Goal: Use online tool/utility: Utilize a website feature to perform a specific function

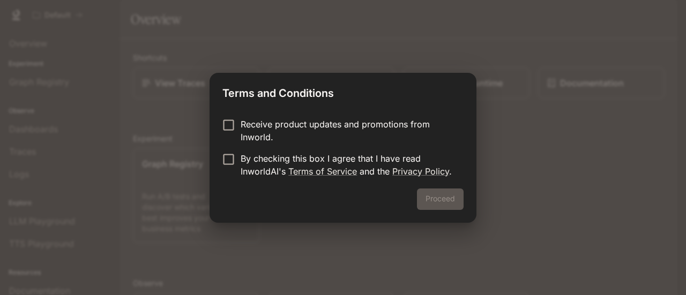
click at [315, 125] on p "Receive product updates and promotions from Inworld." at bounding box center [348, 131] width 214 height 26
click at [299, 134] on p "Receive product updates and promotions from Inworld." at bounding box center [348, 131] width 214 height 26
click at [277, 165] on p "By checking this box I agree that I have read InworldAI's Terms of Service and …" at bounding box center [348, 165] width 214 height 26
click at [434, 197] on button "Proceed" at bounding box center [440, 199] width 47 height 21
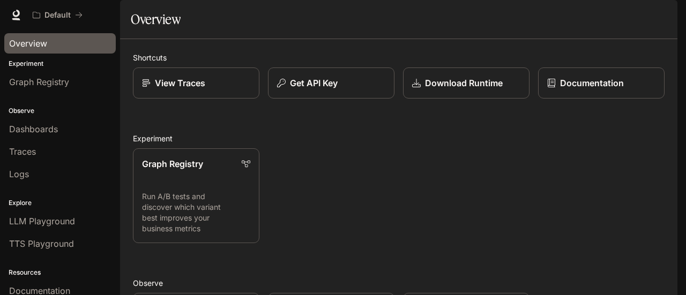
click at [46, 36] on link "Overview" at bounding box center [60, 43] width 112 height 20
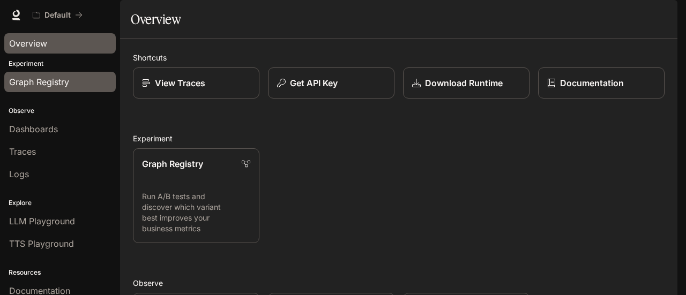
click at [60, 82] on span "Graph Registry" at bounding box center [39, 82] width 60 height 13
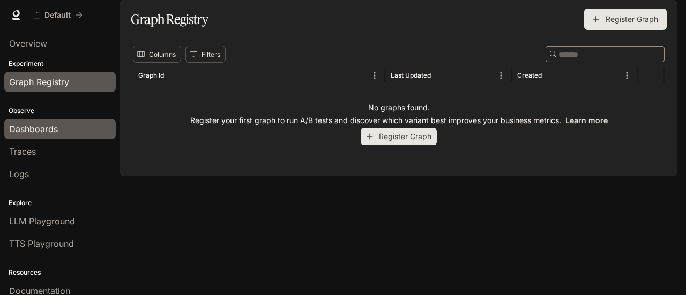
click at [41, 127] on span "Dashboards" at bounding box center [33, 129] width 49 height 13
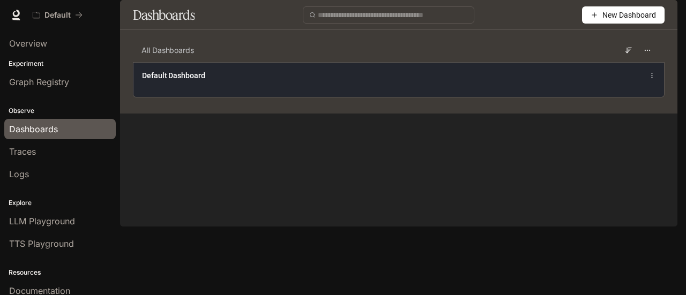
click at [223, 81] on div "Default Dashboard" at bounding box center [289, 75] width 294 height 11
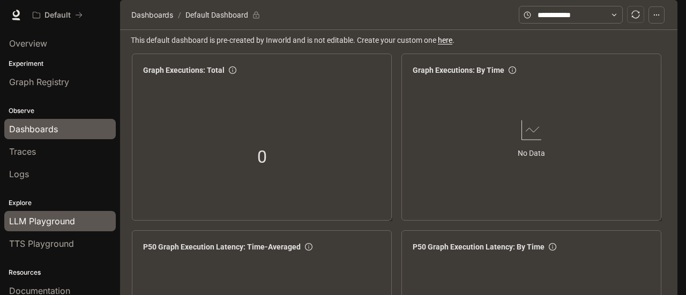
click at [66, 218] on span "LLM Playground" at bounding box center [42, 221] width 66 height 13
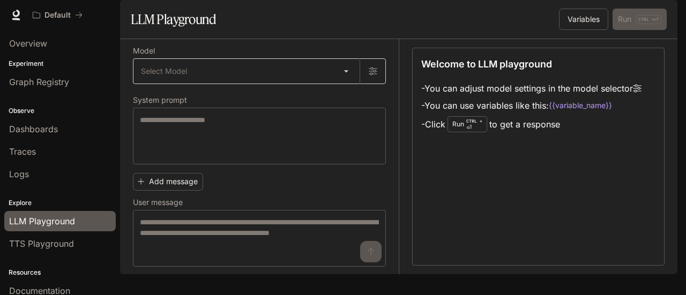
click at [329, 104] on body "Skip to main content Default Documentation Documentation Portal Overview Experi…" at bounding box center [343, 147] width 686 height 295
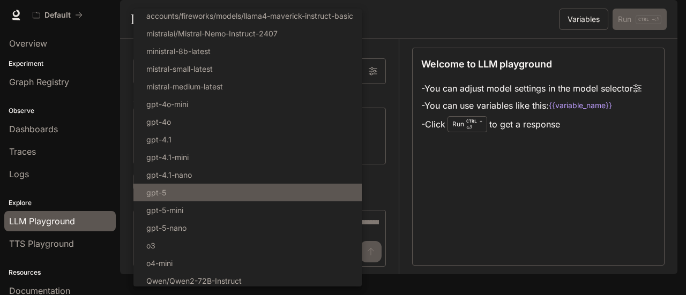
scroll to position [164, 0]
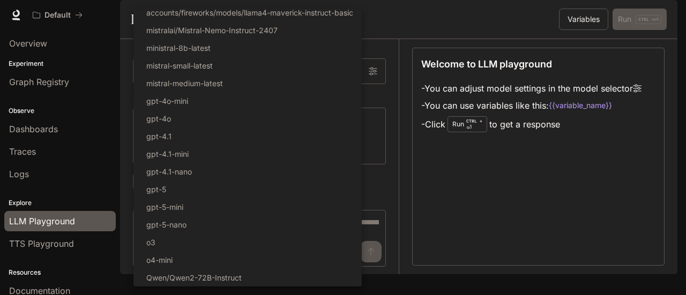
click at [456, 50] on div at bounding box center [343, 147] width 686 height 295
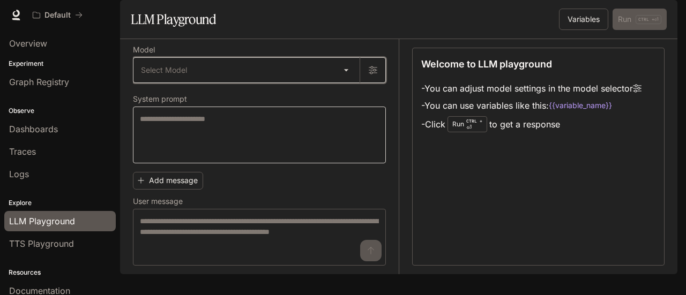
scroll to position [0, 0]
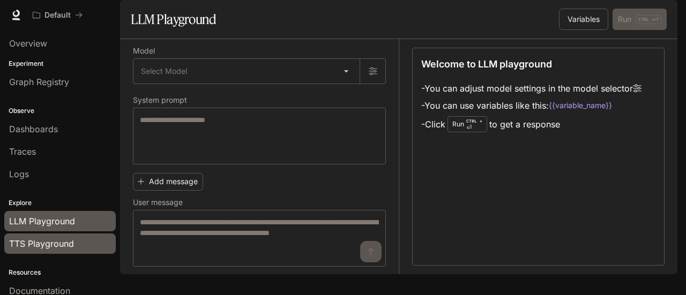
click at [51, 240] on span "TTS Playground" at bounding box center [41, 244] width 65 height 13
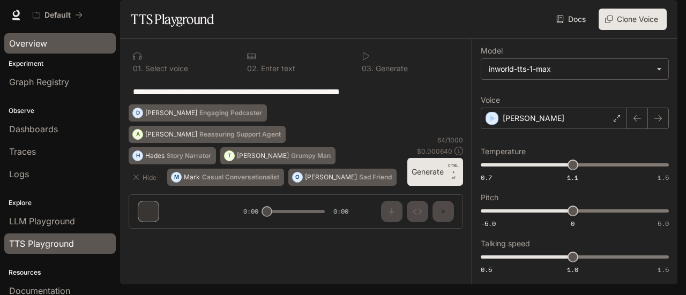
click at [44, 44] on span "Overview" at bounding box center [28, 43] width 38 height 13
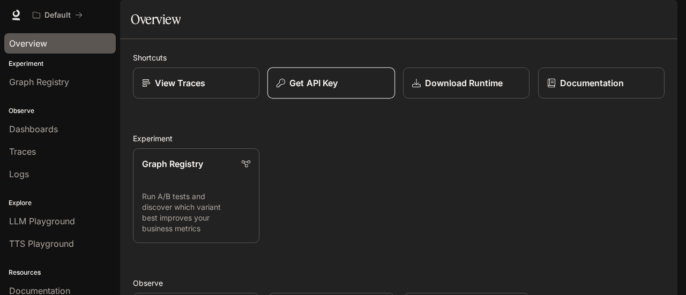
click at [343, 99] on button "Get API Key" at bounding box center [332, 84] width 128 height 32
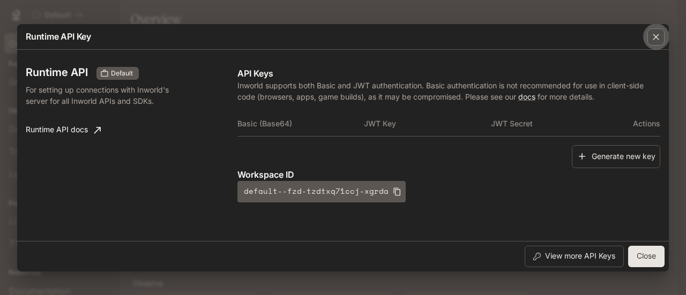
click at [656, 35] on icon "button" at bounding box center [656, 37] width 11 height 11
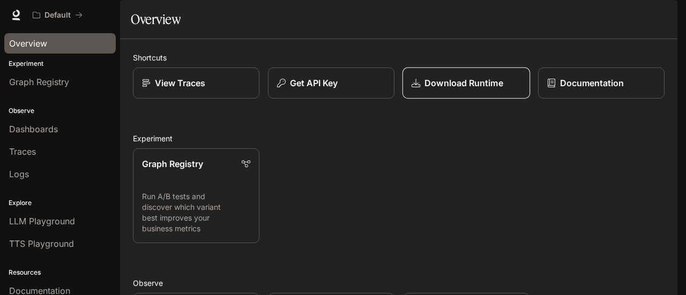
click at [473, 99] on link "Download Runtime" at bounding box center [467, 84] width 128 height 32
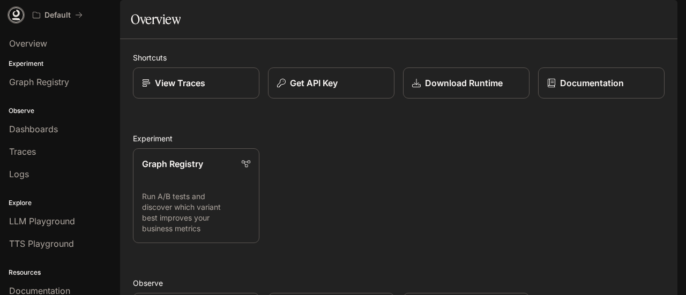
click at [18, 16] on icon at bounding box center [16, 14] width 7 height 8
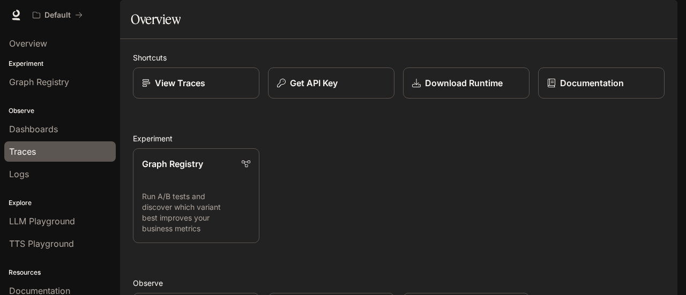
scroll to position [50, 0]
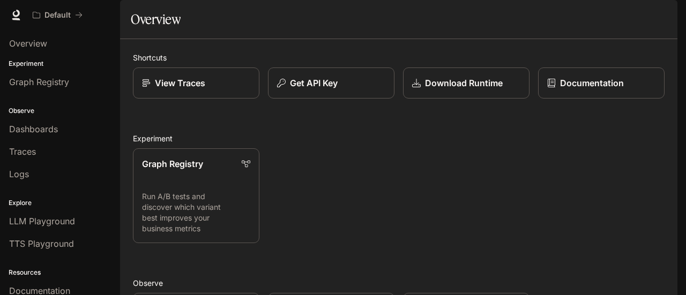
click at [665, 23] on button "button" at bounding box center [662, 14] width 21 height 21
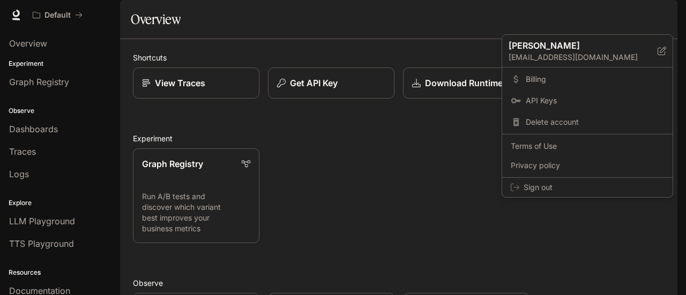
click at [403, 57] on div at bounding box center [343, 147] width 686 height 295
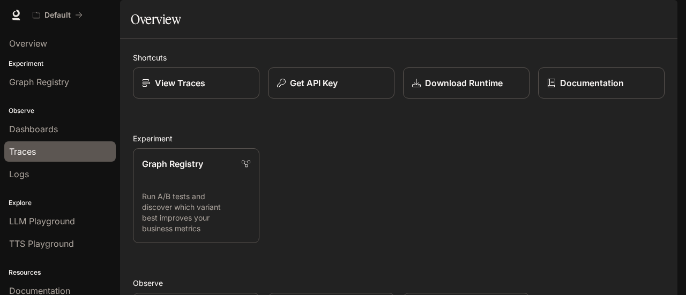
scroll to position [50, 0]
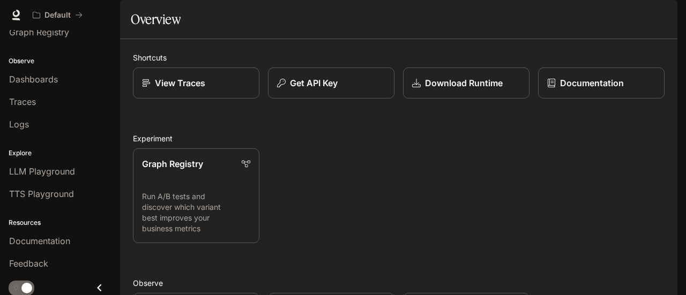
click at [97, 286] on icon "Close drawer" at bounding box center [99, 289] width 4 height 8
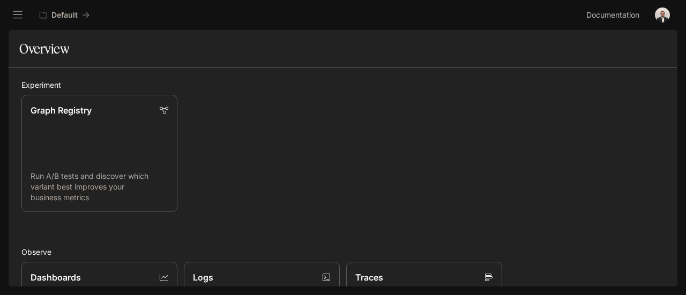
scroll to position [0, 0]
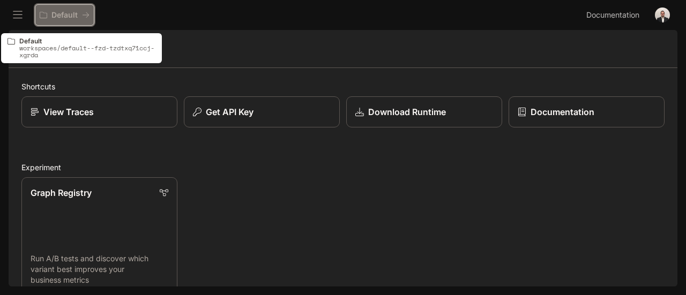
click at [53, 21] on button "Default" at bounding box center [65, 14] width 60 height 21
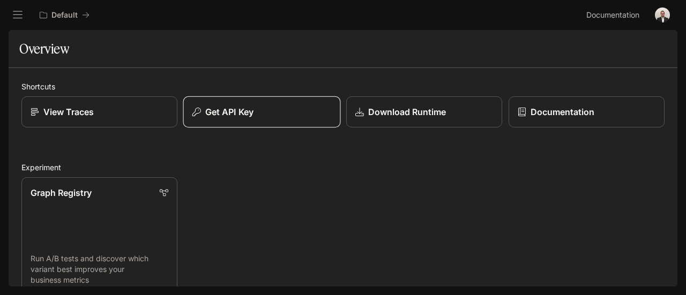
click at [256, 105] on button "Get API Key" at bounding box center [262, 113] width 158 height 32
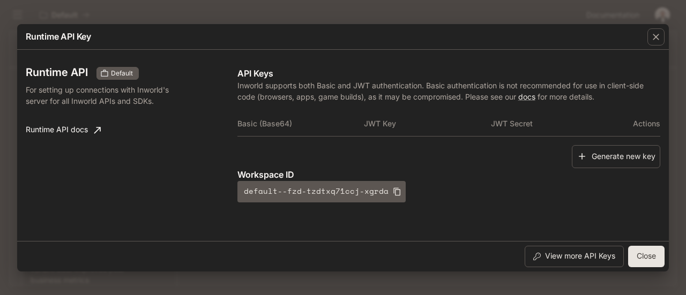
click at [655, 253] on button "Close" at bounding box center [646, 256] width 36 height 21
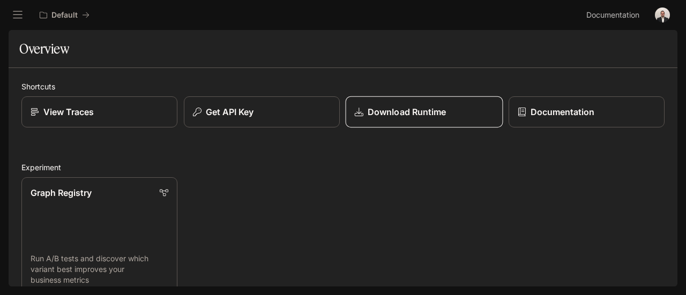
click at [356, 111] on icon at bounding box center [359, 112] width 9 height 9
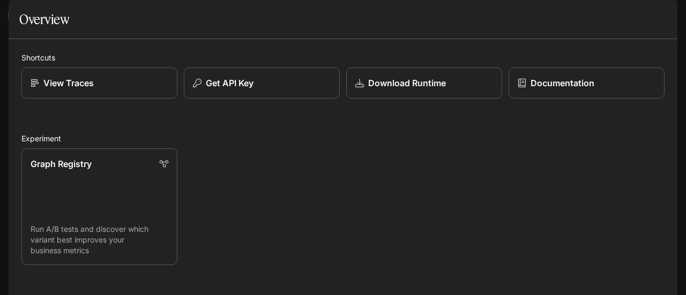
click at [20, 13] on icon "open drawer" at bounding box center [17, 15] width 11 height 11
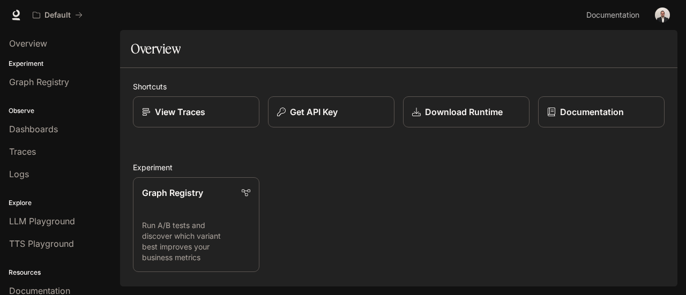
click at [654, 19] on button "button" at bounding box center [662, 14] width 21 height 21
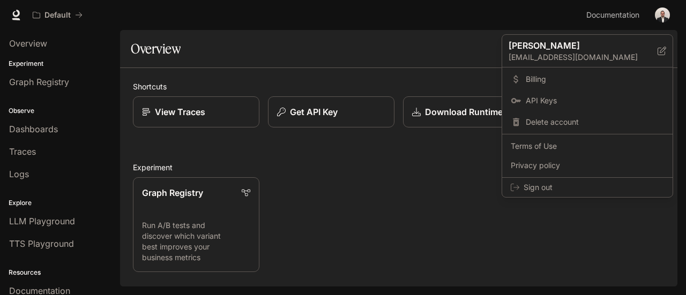
click at [150, 157] on div at bounding box center [343, 147] width 686 height 295
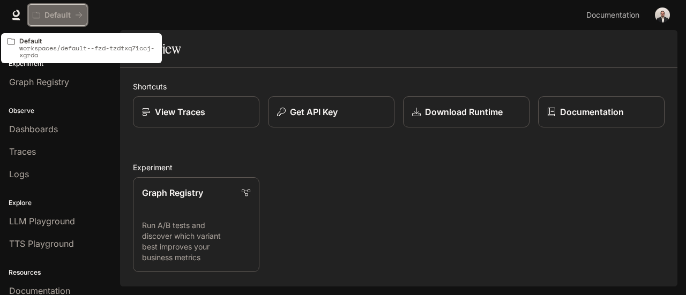
click at [84, 14] on button "Default" at bounding box center [58, 14] width 60 height 21
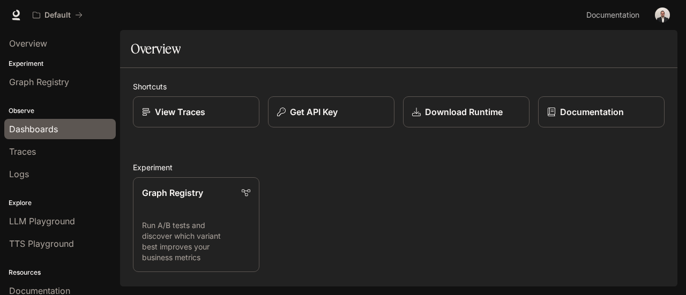
scroll to position [50, 0]
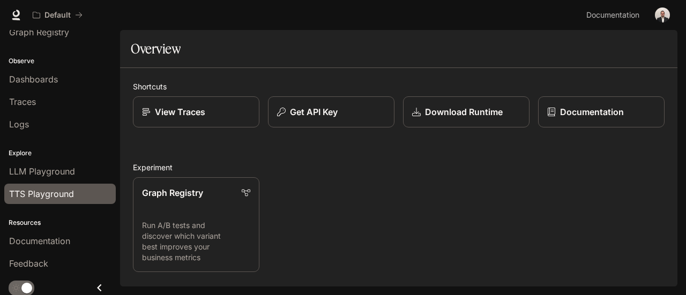
click at [81, 184] on link "TTS Playground" at bounding box center [60, 194] width 112 height 20
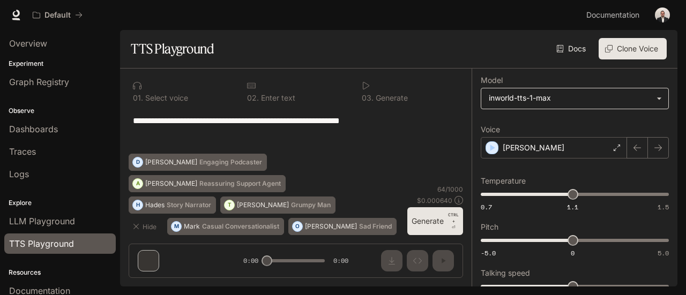
click at [501, 102] on body "**********" at bounding box center [343, 147] width 686 height 295
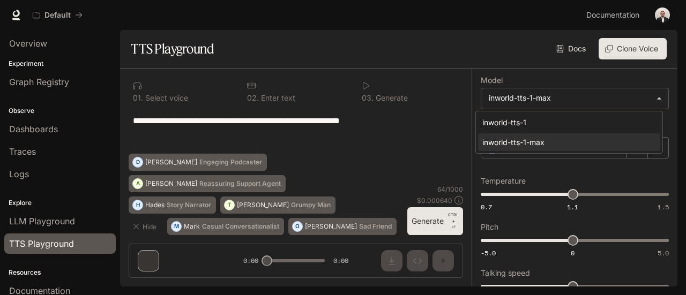
click at [502, 102] on div at bounding box center [343, 147] width 686 height 295
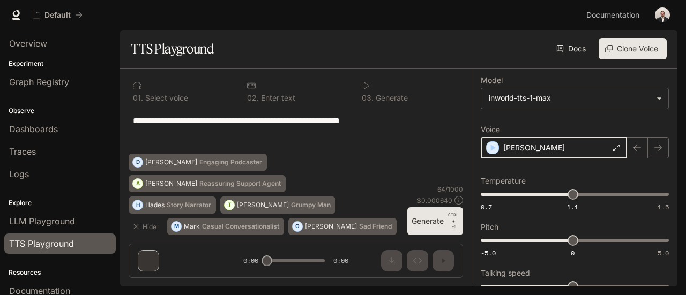
click at [491, 147] on icon "button" at bounding box center [493, 148] width 5 height 6
click at [142, 263] on div "**********" at bounding box center [296, 178] width 352 height 218
click at [654, 149] on icon "button" at bounding box center [658, 148] width 9 height 9
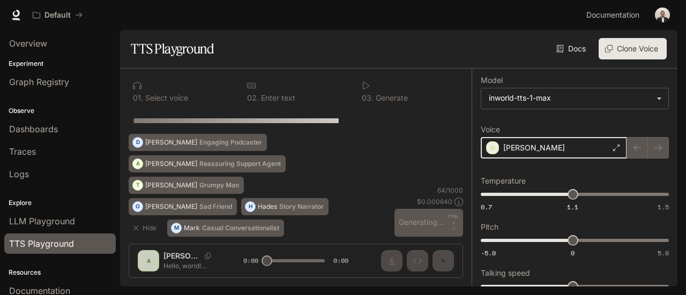
click at [487, 149] on icon "button" at bounding box center [492, 148] width 11 height 11
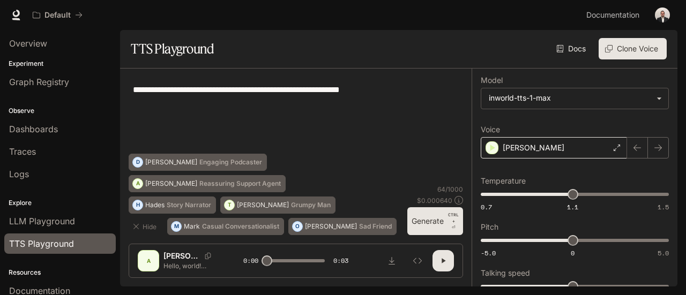
scroll to position [18, 0]
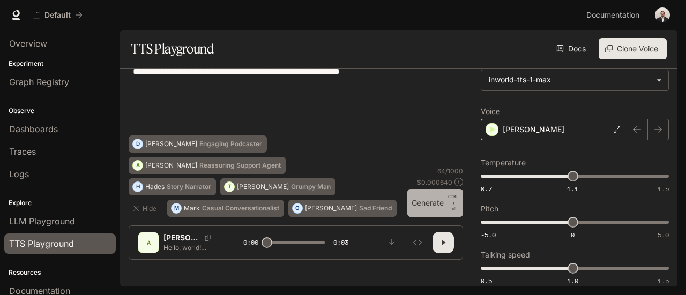
click at [443, 209] on button "Generate CTRL + ⏎" at bounding box center [436, 203] width 56 height 28
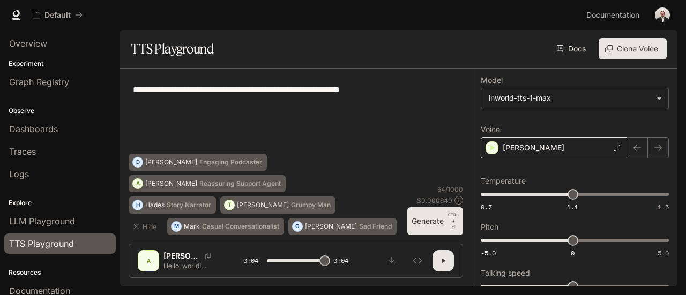
type input "*"
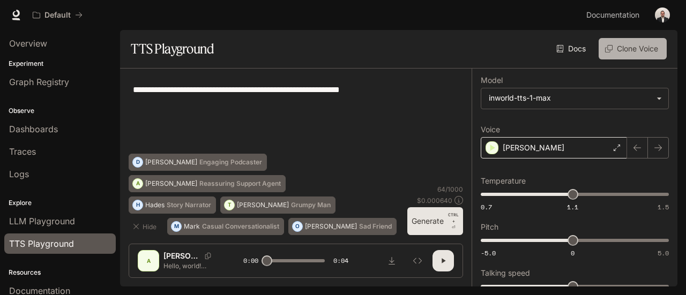
click at [611, 49] on icon "button" at bounding box center [609, 49] width 8 height 8
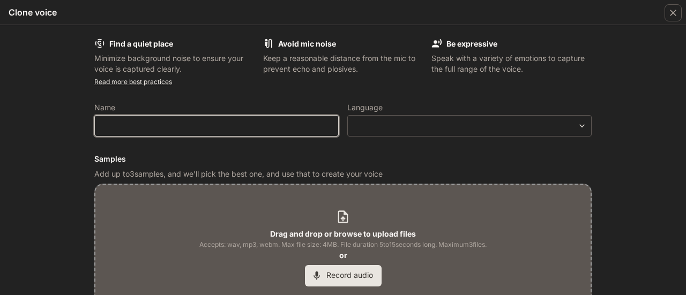
click at [274, 126] on input "text" at bounding box center [216, 126] width 243 height 11
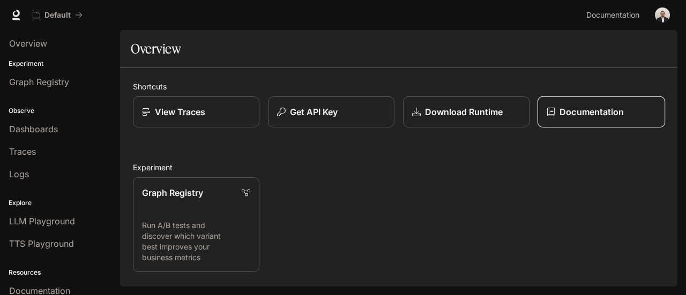
click at [569, 106] on p "Documentation" at bounding box center [592, 112] width 64 height 13
